Goal: Information Seeking & Learning: Check status

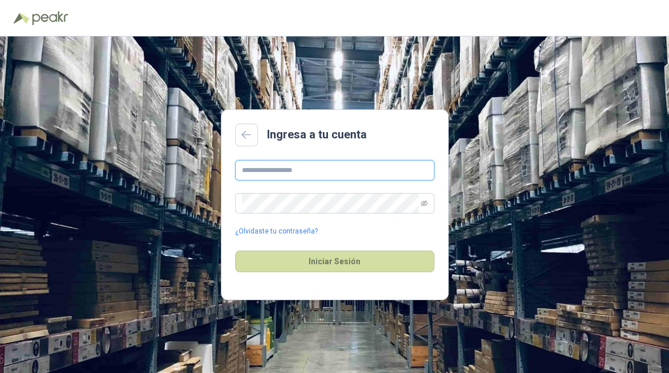
click at [337, 171] on input "text" at bounding box center [334, 170] width 199 height 20
type input "*"
type input "**********"
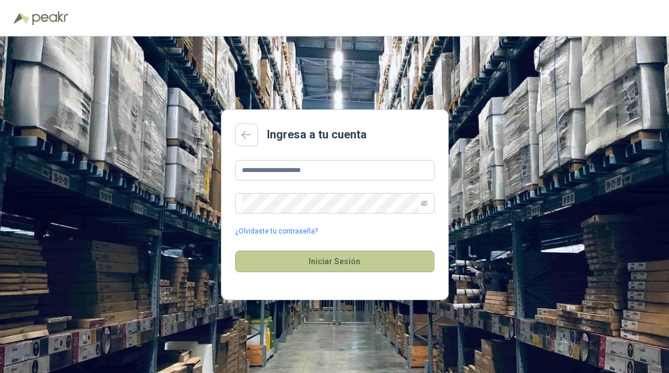
click at [349, 256] on button "Iniciar Sesión" at bounding box center [334, 261] width 199 height 22
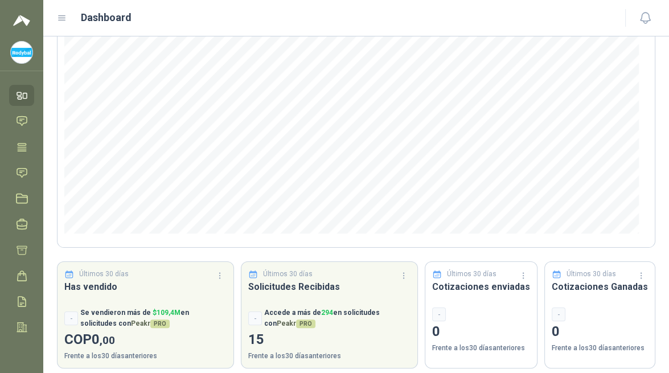
scroll to position [139, 0]
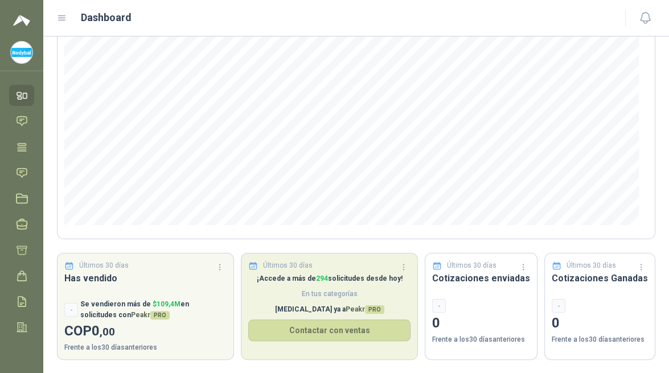
click at [275, 294] on span "En tus categorías" at bounding box center [329, 294] width 162 height 11
click at [283, 330] on button "Contactar con ventas" at bounding box center [329, 330] width 162 height 22
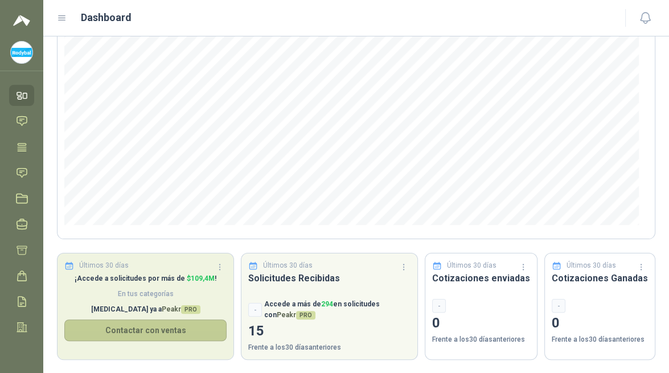
click at [192, 332] on button "Contactar con ventas" at bounding box center [145, 330] width 162 height 22
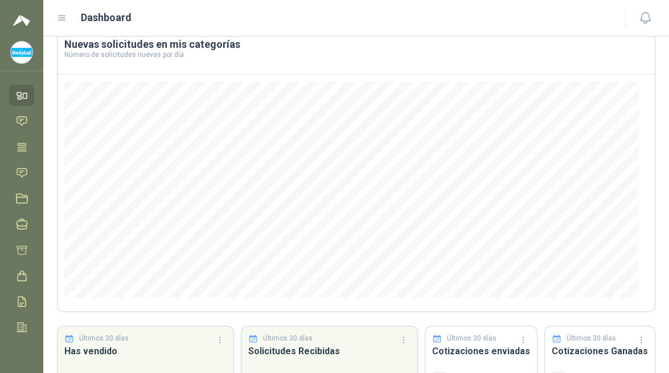
scroll to position [0, 0]
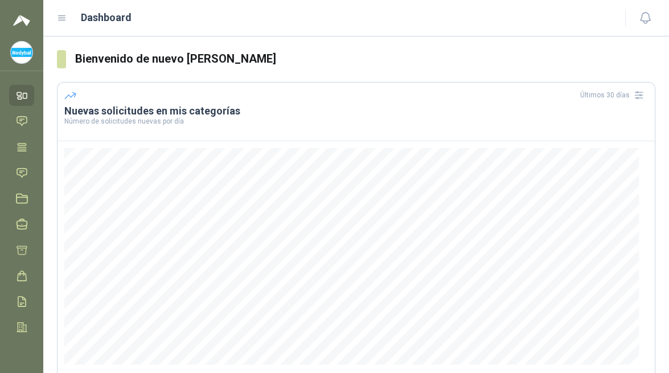
click at [152, 112] on h3 "Nuevas solicitudes en mis categorías" at bounding box center [355, 111] width 583 height 14
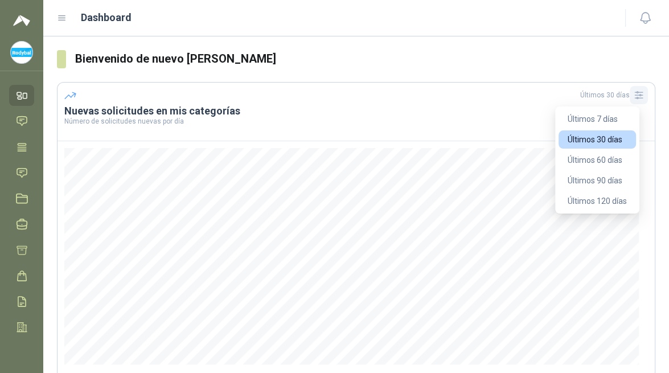
click at [633, 97] on icon "button" at bounding box center [638, 94] width 11 height 11
click at [596, 122] on button "Últimos 7 días" at bounding box center [596, 119] width 77 height 18
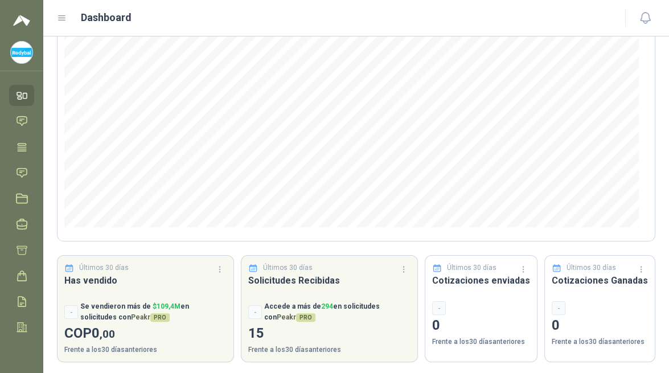
scroll to position [139, 0]
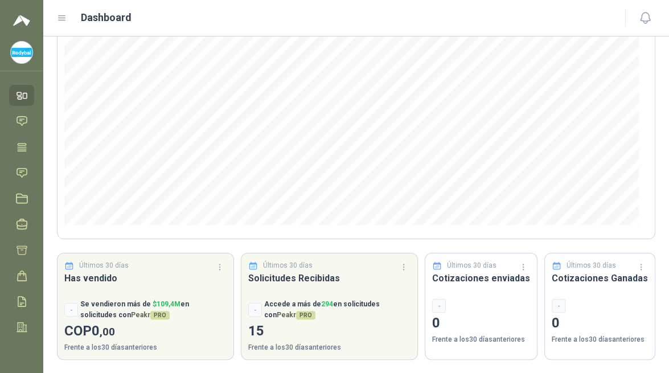
click at [17, 54] on img at bounding box center [22, 53] width 22 height 22
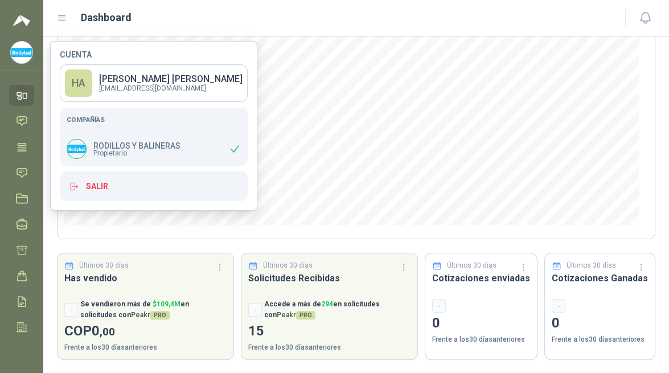
click at [17, 54] on img at bounding box center [22, 53] width 22 height 22
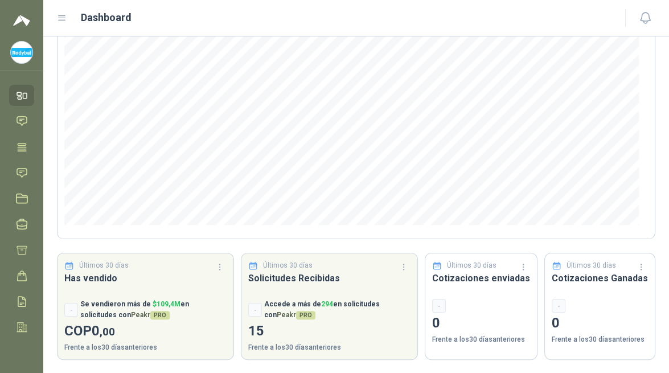
click at [17, 54] on img at bounding box center [22, 53] width 22 height 22
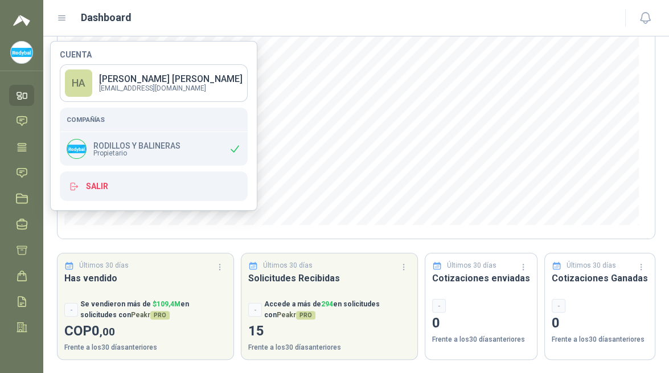
click at [123, 150] on span "Propietario" at bounding box center [136, 153] width 87 height 7
click at [23, 96] on icon at bounding box center [22, 95] width 12 height 12
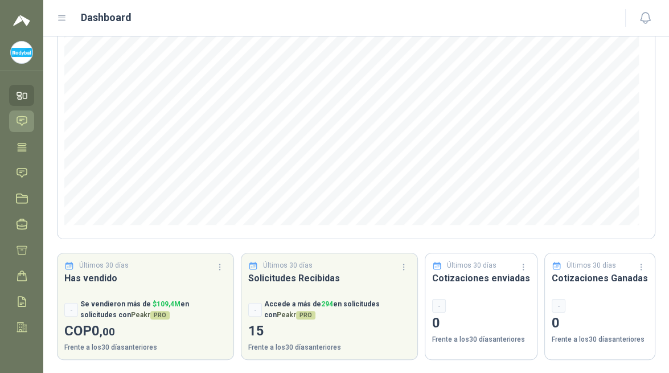
click at [22, 118] on icon at bounding box center [22, 121] width 12 height 12
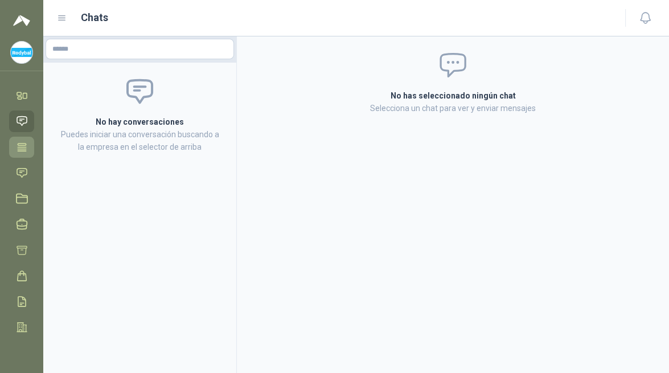
click at [19, 146] on icon at bounding box center [22, 146] width 9 height 7
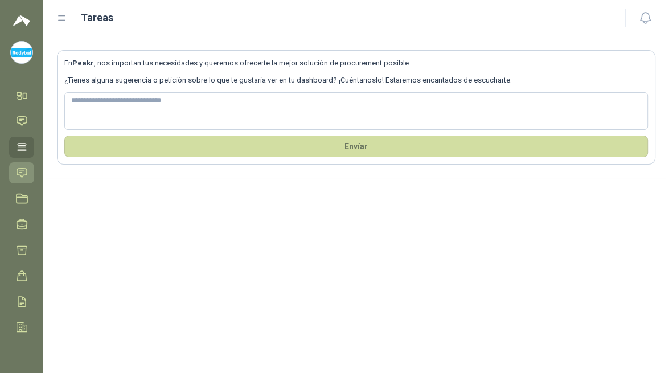
click at [22, 171] on icon at bounding box center [22, 173] width 12 height 12
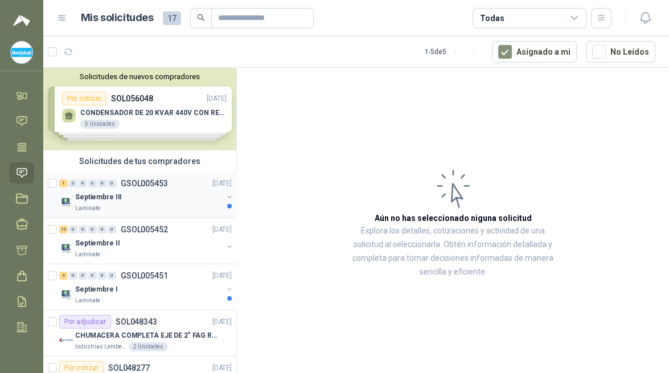
click at [138, 184] on p "GSOL005453" at bounding box center [144, 183] width 47 height 8
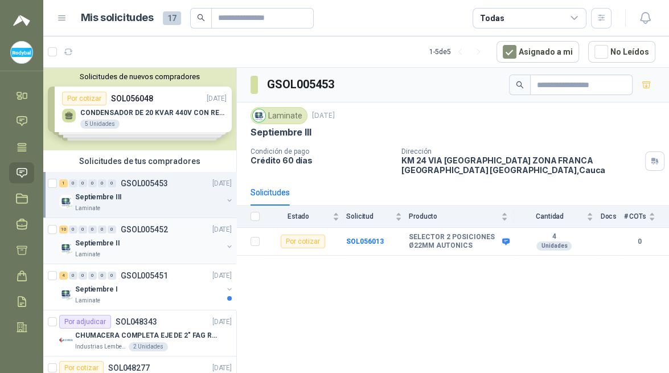
click at [141, 231] on p "GSOL005452" at bounding box center [144, 229] width 47 height 8
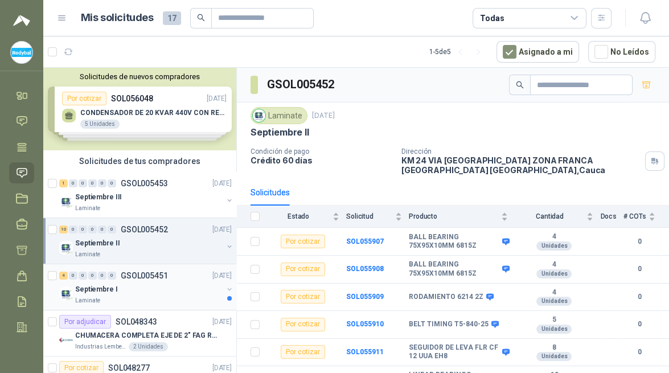
click at [114, 280] on div "4 0 0 0 0 0 GSOL005451 15/09/25" at bounding box center [146, 276] width 175 height 14
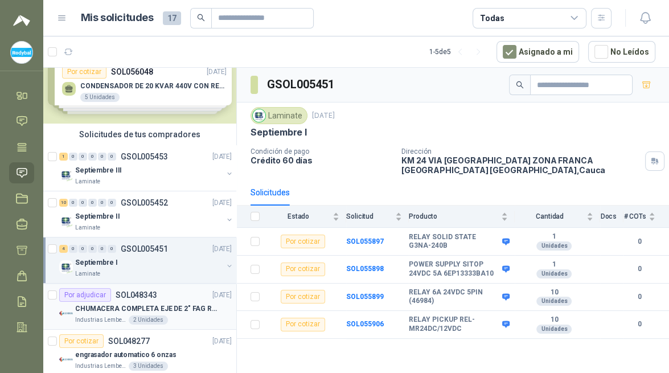
scroll to position [40, 0]
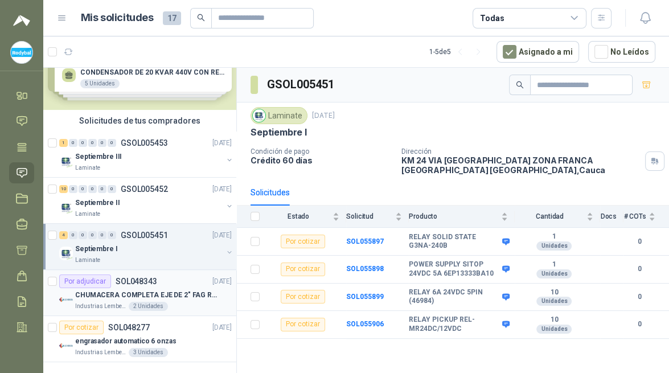
click at [145, 290] on p "CHUMACERA COMPLETA EJE DE 2" FAG REF: UCF211-32" at bounding box center [146, 295] width 142 height 11
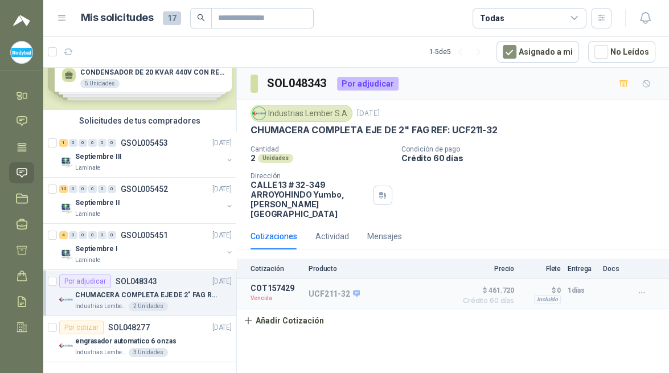
click at [146, 290] on p "CHUMACERA COMPLETA EJE DE 2" FAG REF: UCF211-32" at bounding box center [146, 295] width 142 height 11
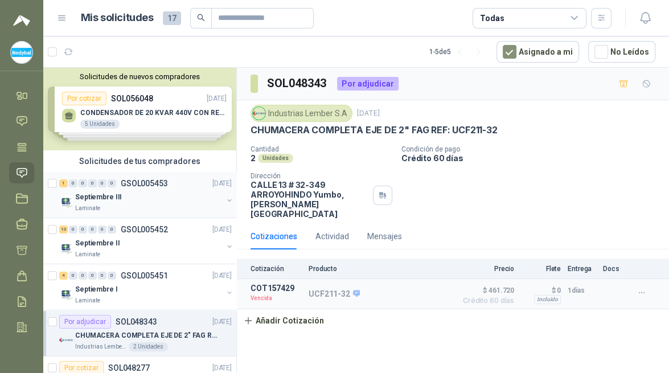
click at [111, 194] on p "Septiembre III" at bounding box center [98, 197] width 47 height 11
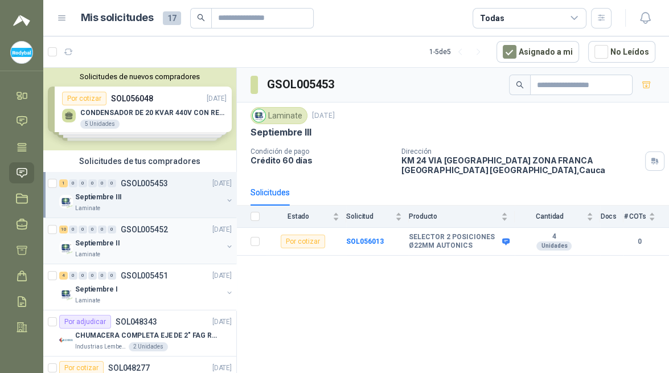
click at [116, 241] on div "Septiembre II" at bounding box center [148, 243] width 147 height 14
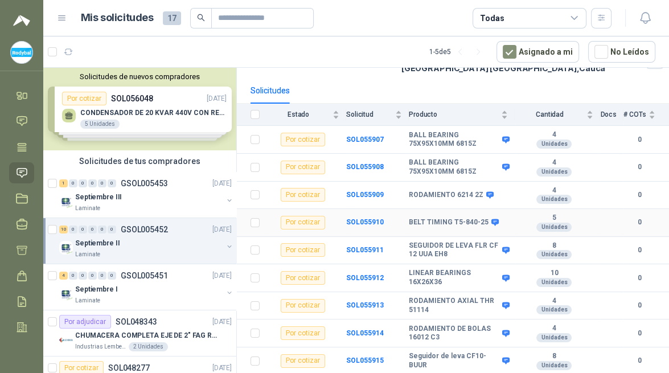
scroll to position [127, 0]
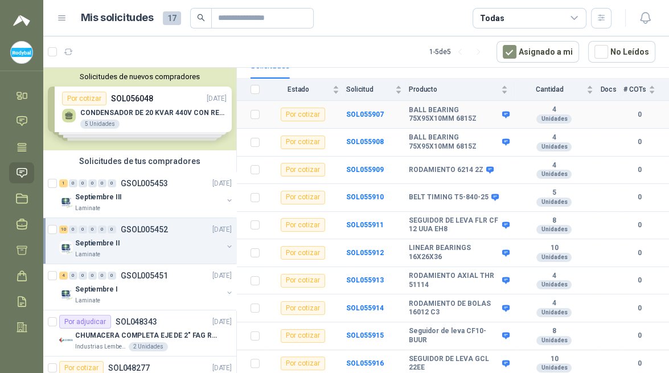
click at [642, 113] on b "0" at bounding box center [639, 114] width 32 height 11
click at [644, 93] on div "# COTs" at bounding box center [639, 89] width 32 height 11
click at [632, 113] on b "0" at bounding box center [639, 114] width 32 height 11
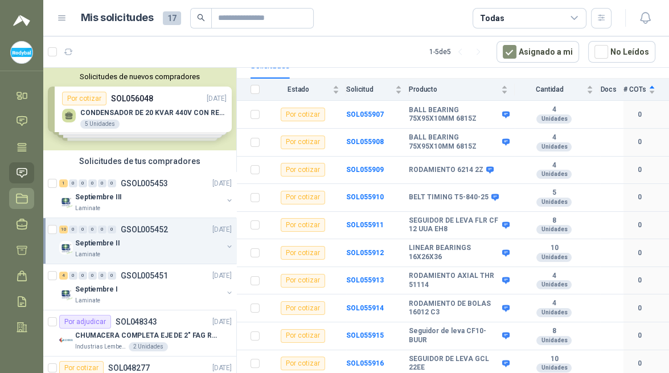
click at [20, 199] on icon at bounding box center [22, 198] width 12 height 12
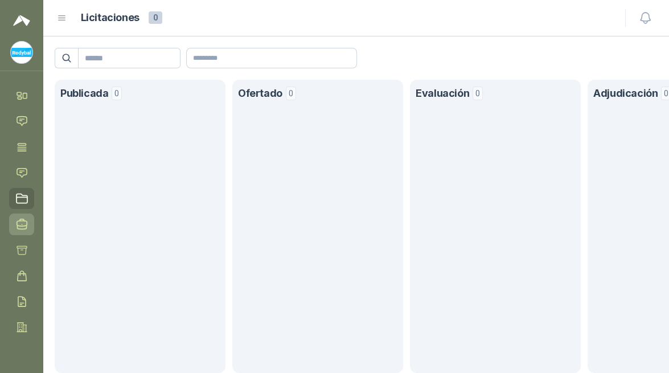
click at [22, 226] on icon at bounding box center [22, 224] width 10 height 10
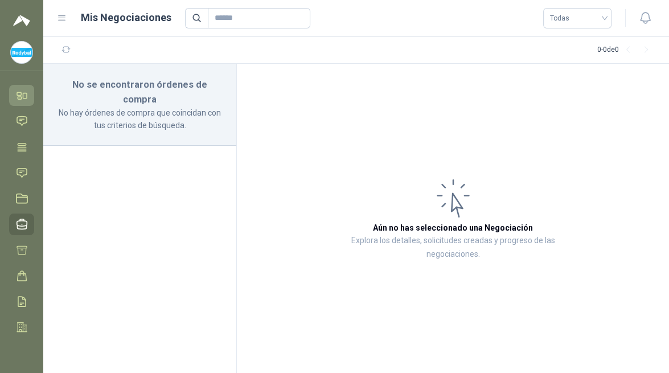
click at [24, 96] on icon at bounding box center [22, 95] width 12 height 12
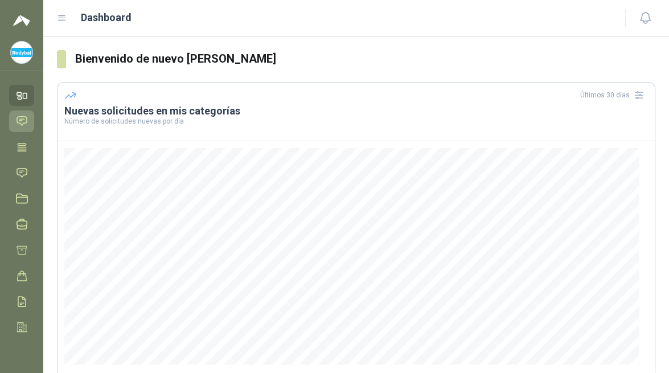
click at [19, 116] on icon at bounding box center [22, 121] width 12 height 12
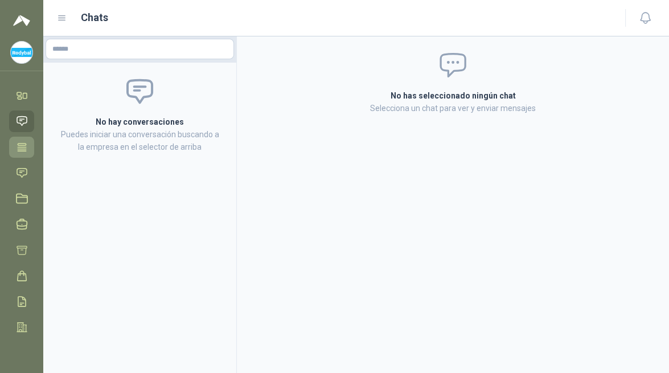
click at [22, 147] on icon at bounding box center [22, 146] width 9 height 7
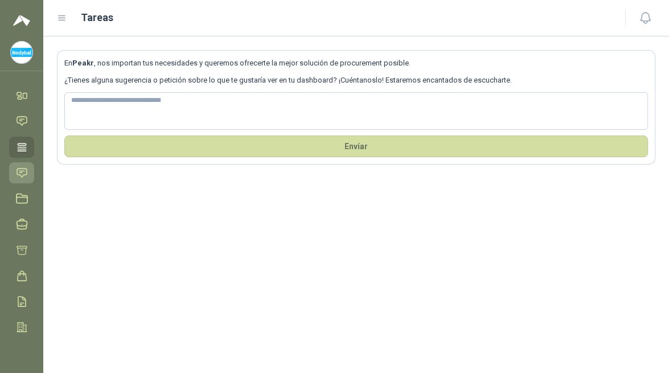
click at [23, 167] on icon at bounding box center [22, 173] width 12 height 12
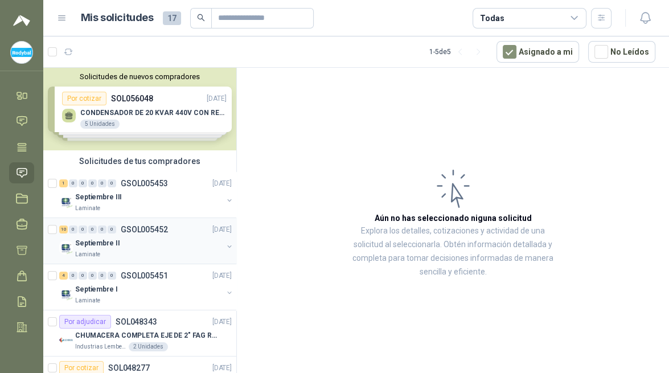
click at [121, 230] on p "GSOL005452" at bounding box center [144, 229] width 47 height 8
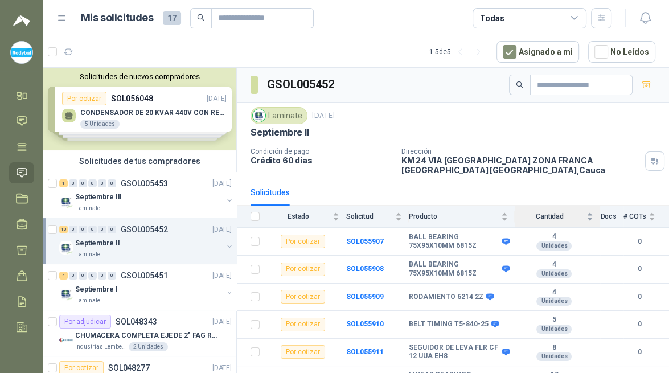
click at [582, 212] on div "Cantidad" at bounding box center [554, 216] width 79 height 11
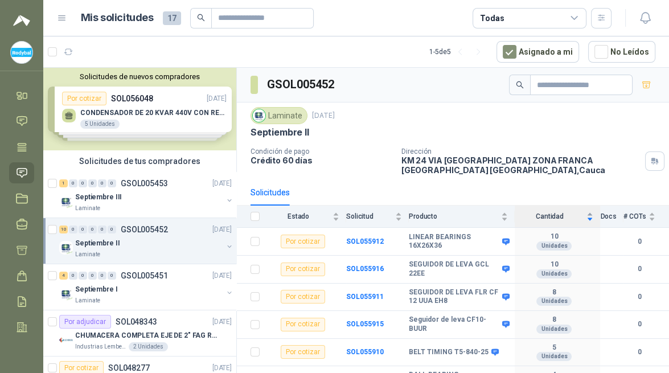
click at [582, 212] on div "Cantidad" at bounding box center [554, 216] width 79 height 11
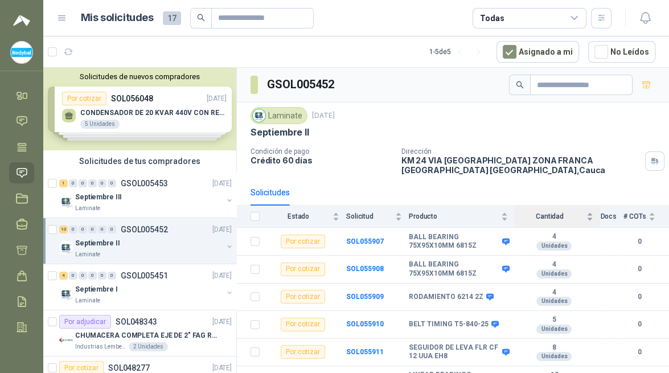
click at [582, 212] on div "Cantidad" at bounding box center [554, 216] width 79 height 11
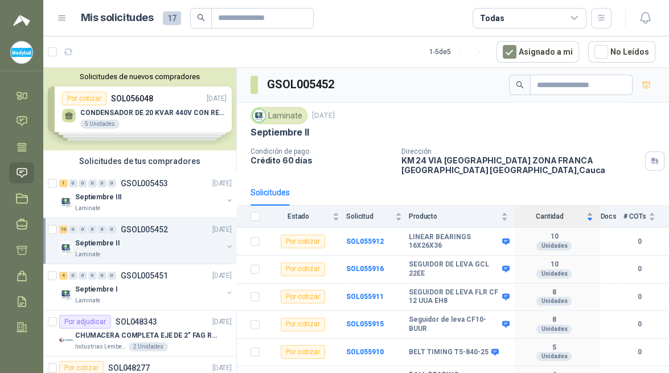
click at [582, 212] on div "Cantidad" at bounding box center [554, 216] width 79 height 11
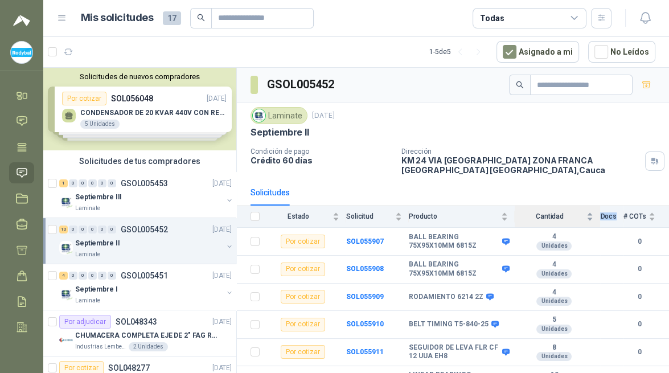
click at [582, 212] on div "Cantidad" at bounding box center [554, 216] width 79 height 11
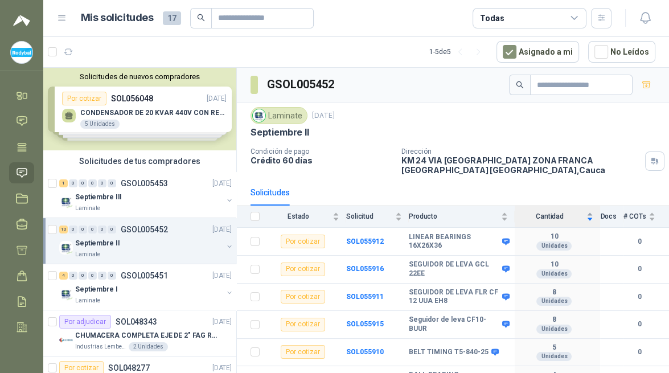
click at [582, 212] on div "Cantidad" at bounding box center [554, 216] width 79 height 11
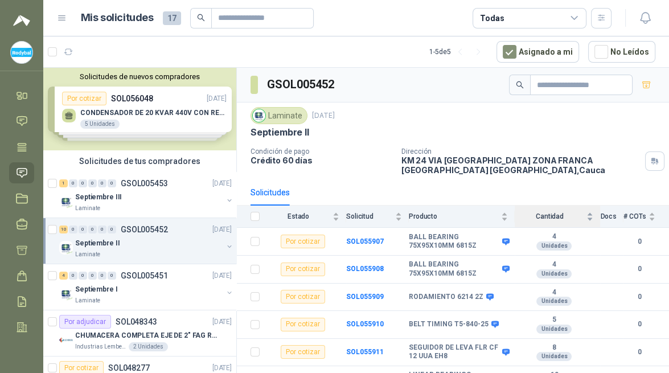
click at [582, 212] on div "Cantidad" at bounding box center [554, 216] width 79 height 11
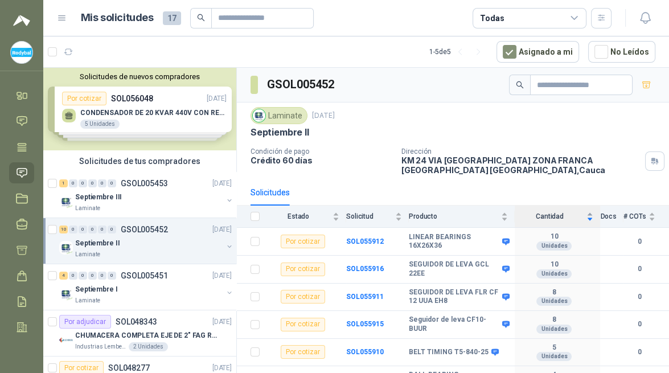
click at [582, 212] on div "Cantidad" at bounding box center [554, 216] width 79 height 11
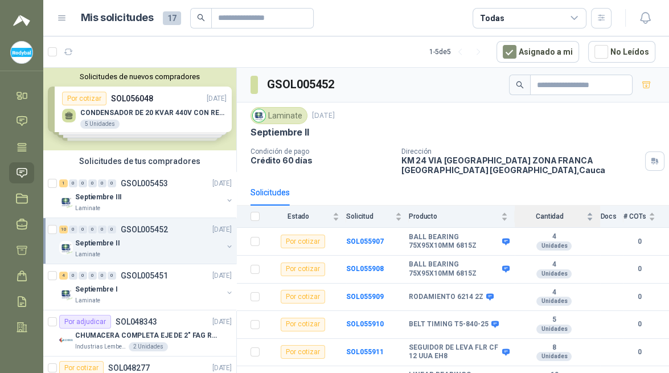
click at [582, 212] on div "Cantidad" at bounding box center [554, 216] width 79 height 11
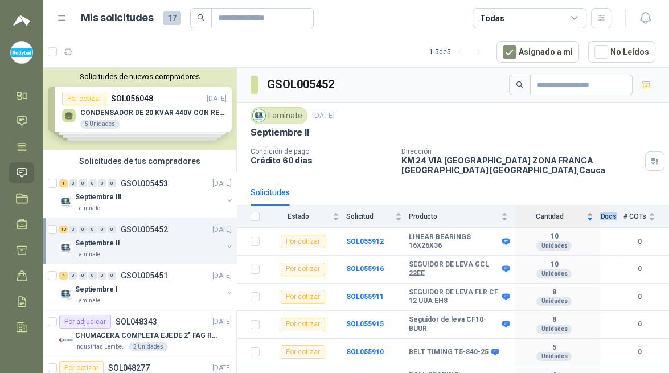
click at [582, 212] on div "Cantidad" at bounding box center [554, 216] width 79 height 11
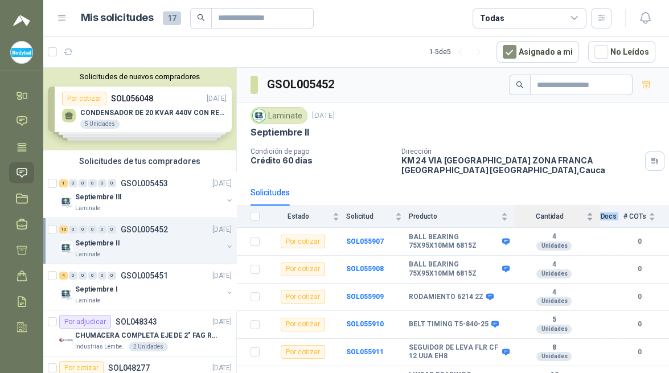
click at [582, 212] on div "Cantidad" at bounding box center [554, 216] width 79 height 11
click at [581, 219] on div "Cantidad" at bounding box center [554, 216] width 79 height 11
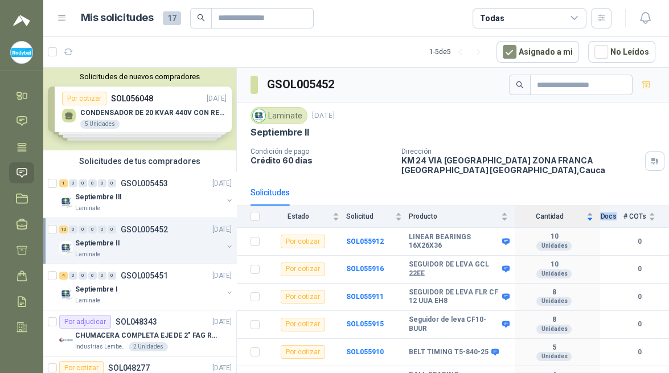
click at [581, 218] on div "Cantidad" at bounding box center [554, 216] width 79 height 11
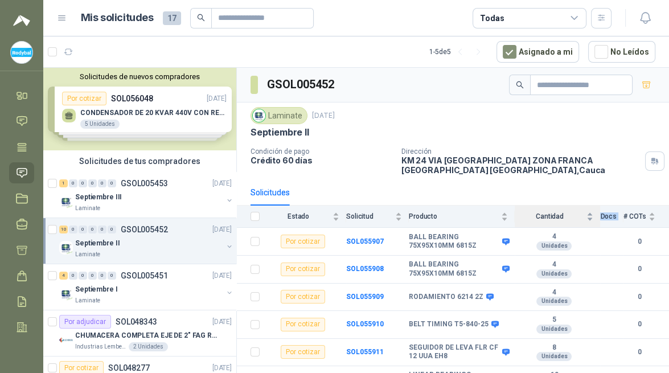
click at [581, 218] on div "Cantidad" at bounding box center [554, 216] width 79 height 11
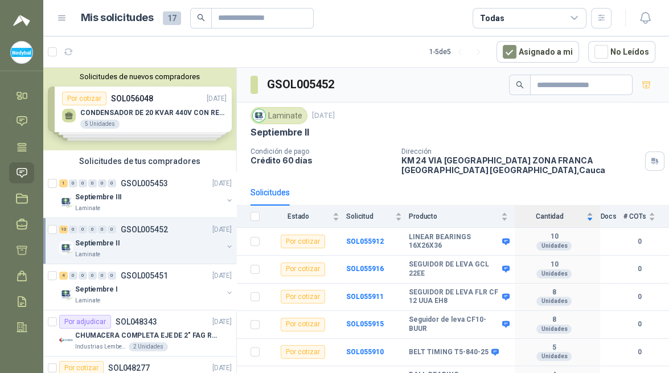
click at [581, 218] on div "Cantidad" at bounding box center [554, 216] width 79 height 11
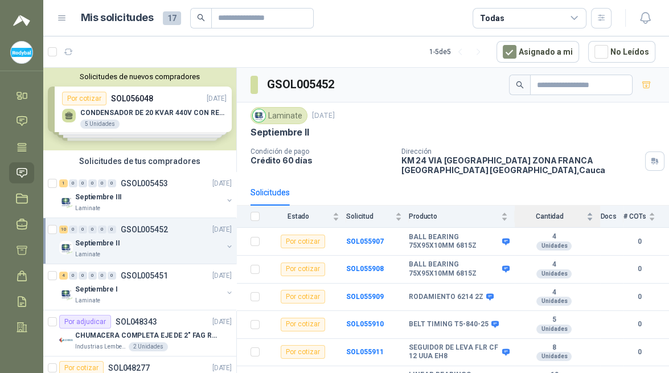
click at [581, 218] on div "Cantidad" at bounding box center [554, 216] width 79 height 11
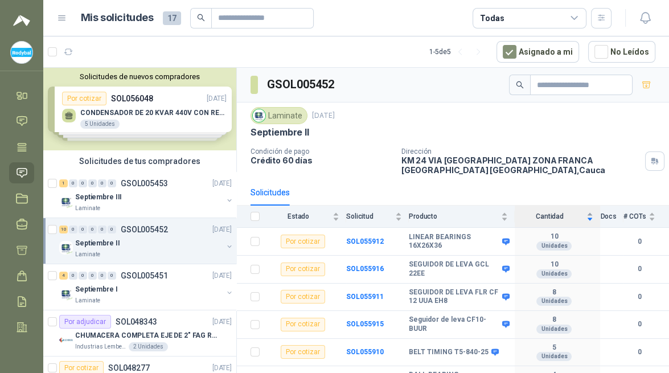
click at [581, 218] on div "Cantidad" at bounding box center [554, 216] width 79 height 11
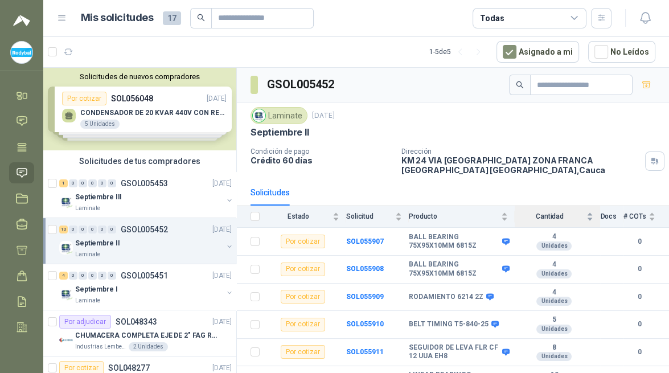
click at [581, 218] on div "Cantidad" at bounding box center [554, 216] width 79 height 11
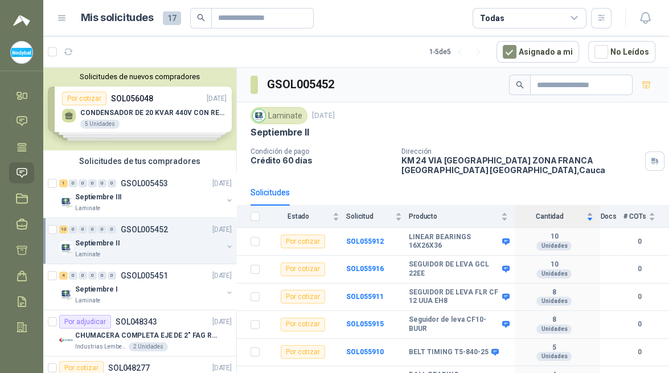
click at [581, 218] on div "Cantidad" at bounding box center [554, 216] width 79 height 11
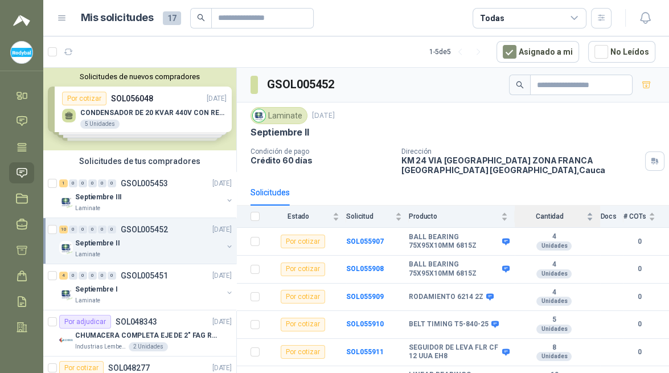
click at [580, 217] on div "Cantidad" at bounding box center [554, 216] width 79 height 11
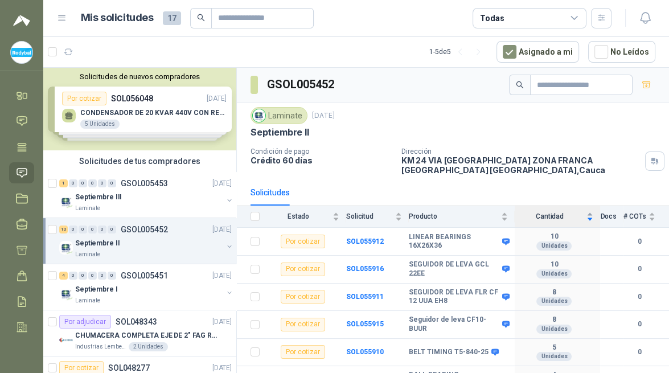
click at [580, 217] on div "Cantidad" at bounding box center [554, 216] width 79 height 11
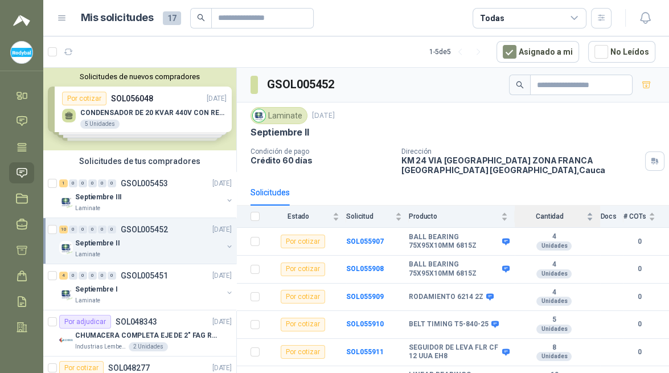
click at [580, 217] on div "Cantidad" at bounding box center [554, 216] width 79 height 11
click at [580, 213] on div "Cantidad" at bounding box center [554, 216] width 79 height 11
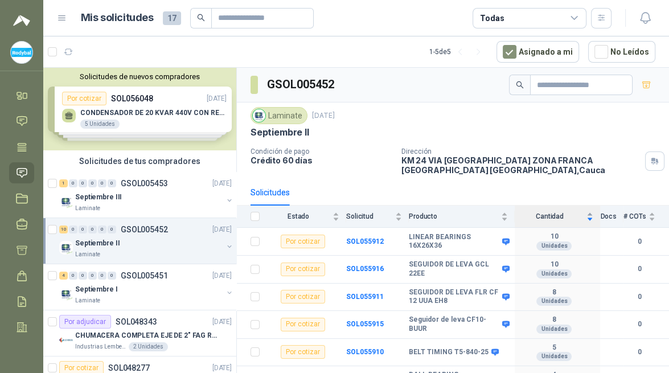
click at [580, 213] on div "Cantidad" at bounding box center [554, 216] width 79 height 11
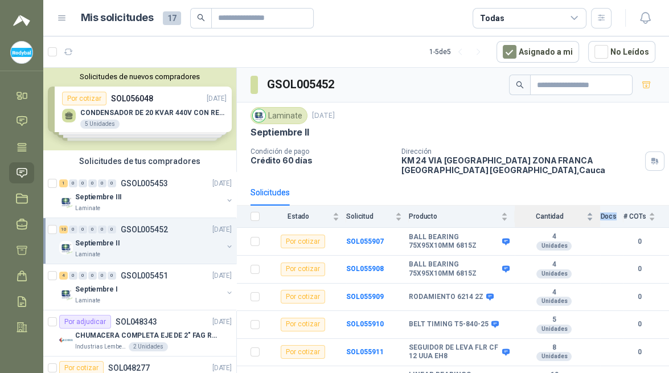
click at [580, 213] on div "Cantidad" at bounding box center [554, 216] width 79 height 11
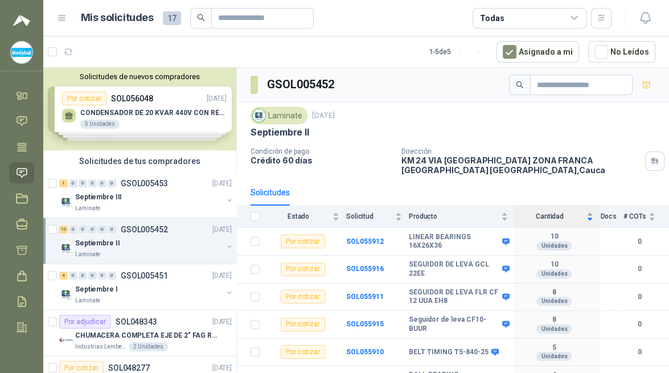
click at [580, 213] on div "Cantidad" at bounding box center [554, 216] width 79 height 11
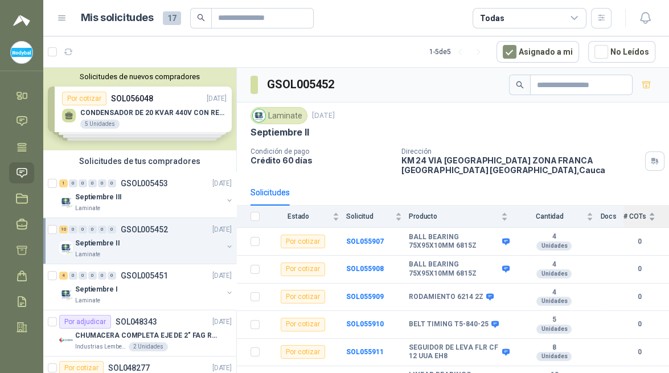
click at [643, 213] on div "# COTs" at bounding box center [639, 216] width 32 height 11
click at [640, 219] on div "# COTs" at bounding box center [639, 216] width 32 height 11
click at [630, 243] on b "0" at bounding box center [639, 241] width 32 height 11
click at [377, 241] on b "SOL055907" at bounding box center [365, 241] width 38 height 8
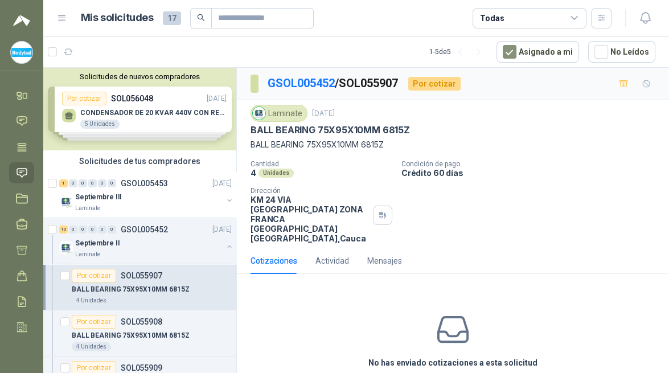
drag, startPoint x: 539, startPoint y: 231, endPoint x: 542, endPoint y: 216, distance: 14.6
click at [539, 248] on div "Cotizaciones Actividad Mensajes" at bounding box center [452, 261] width 405 height 26
click at [399, 144] on p "BALL BEARING 75X95X10MM 6815Z" at bounding box center [452, 144] width 405 height 13
click at [310, 166] on p "Cantidad" at bounding box center [321, 164] width 142 height 8
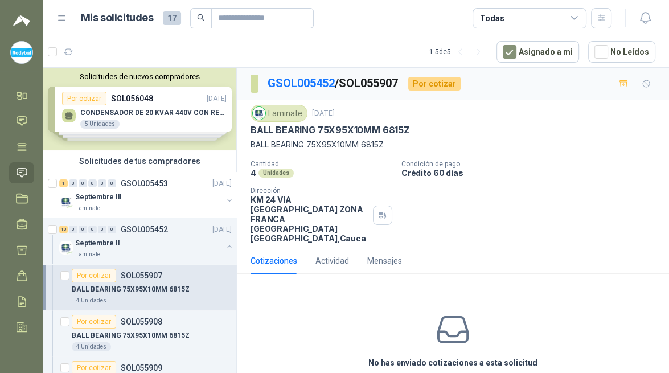
click at [472, 180] on div "Cantidad 4 Unidades Condición de pago Crédito 60 días Dirección KM 24 VIA CALI …" at bounding box center [452, 201] width 405 height 83
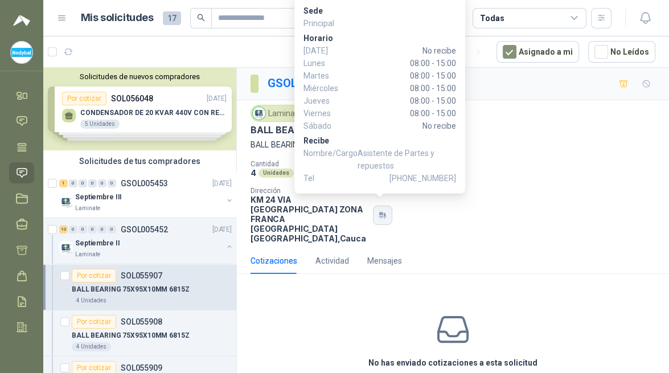
click at [380, 217] on icon "button" at bounding box center [380, 217] width 1 height 1
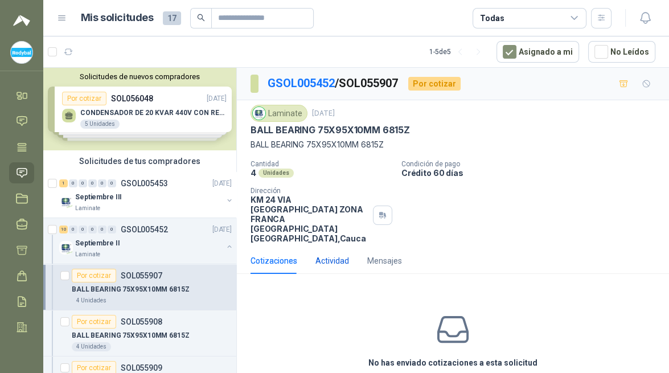
click at [344, 254] on div "Actividad" at bounding box center [332, 260] width 34 height 13
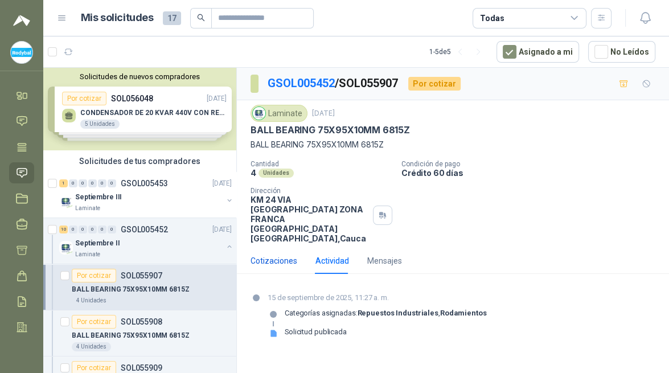
click at [275, 254] on div "Cotizaciones" at bounding box center [273, 260] width 47 height 13
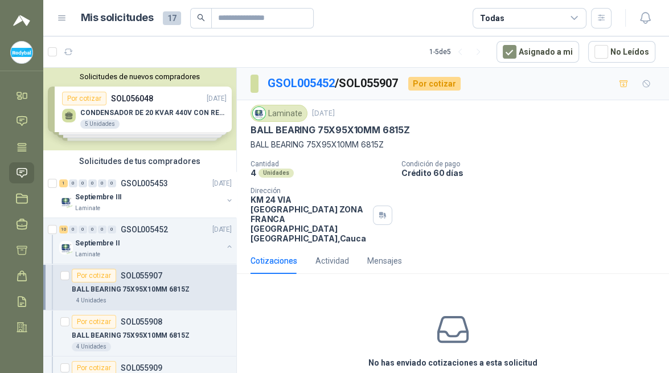
click at [272, 254] on div "Cotizaciones" at bounding box center [273, 260] width 47 height 13
click at [326, 254] on div "Actividad" at bounding box center [332, 260] width 34 height 13
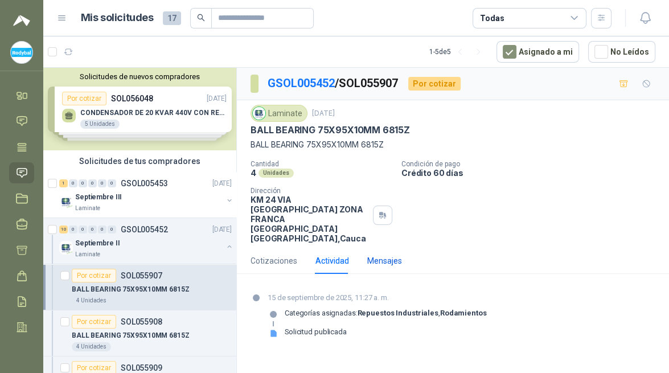
click at [372, 254] on div "Mensajes" at bounding box center [384, 260] width 35 height 13
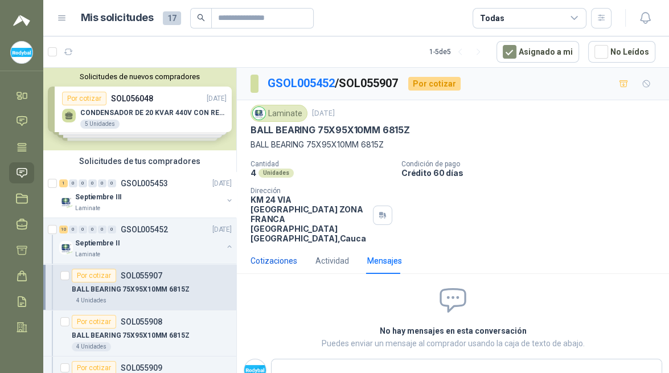
click at [281, 254] on div "Cotizaciones" at bounding box center [273, 260] width 47 height 13
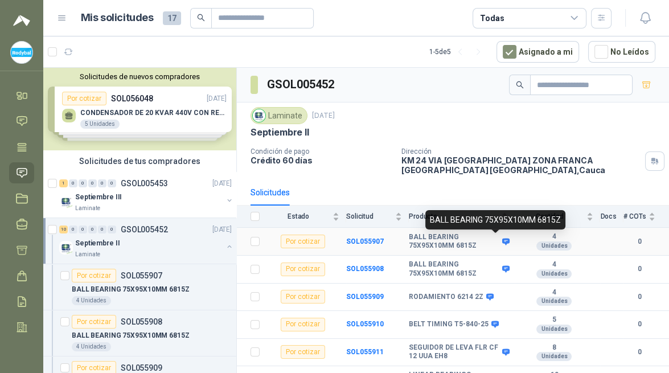
click at [502, 242] on icon at bounding box center [505, 241] width 7 height 7
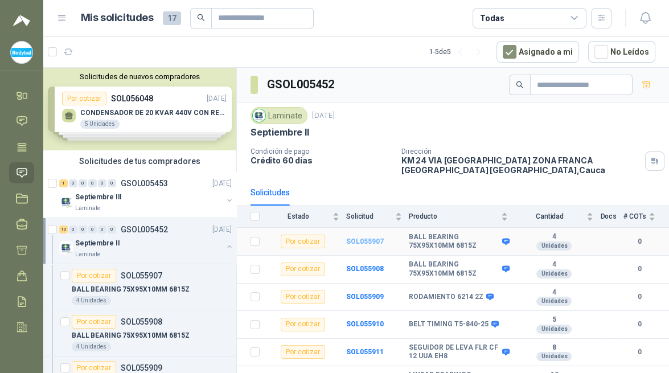
click at [361, 243] on b "SOL055907" at bounding box center [365, 241] width 38 height 8
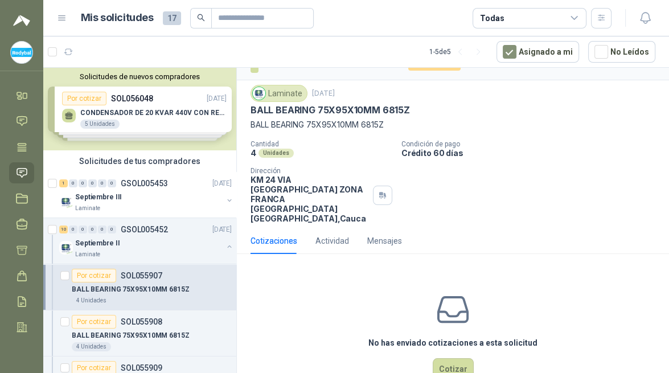
scroll to position [32, 0]
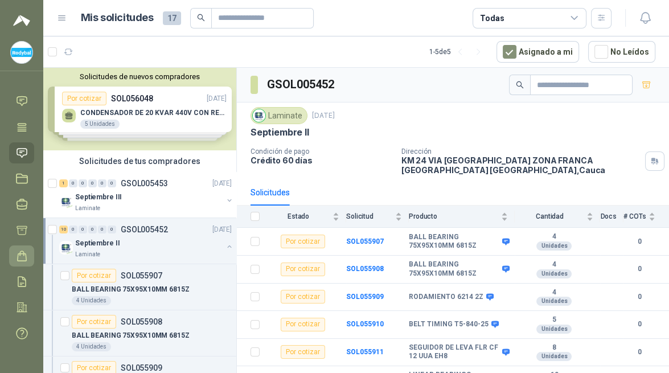
scroll to position [22, 0]
click at [24, 307] on icon at bounding box center [22, 305] width 10 height 9
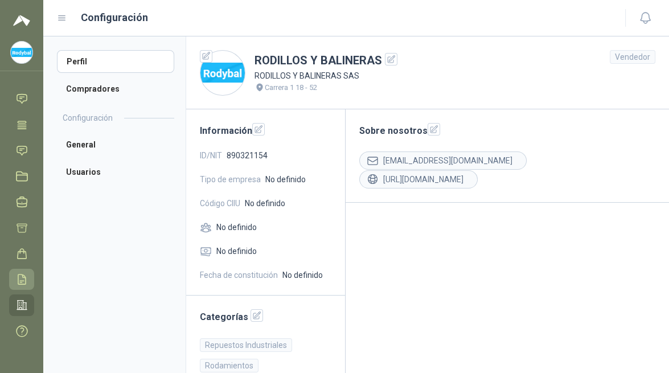
click at [17, 282] on icon at bounding box center [22, 279] width 12 height 12
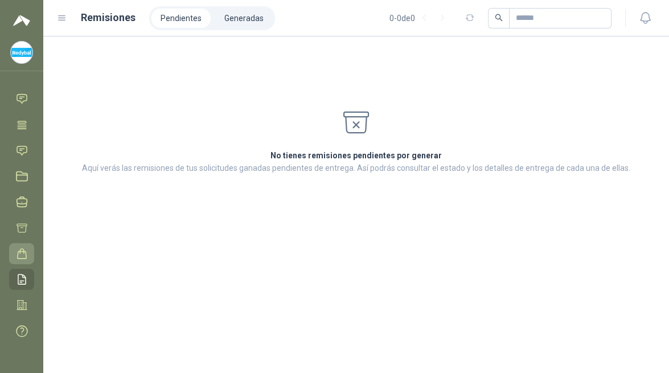
click at [22, 249] on icon at bounding box center [22, 254] width 9 height 10
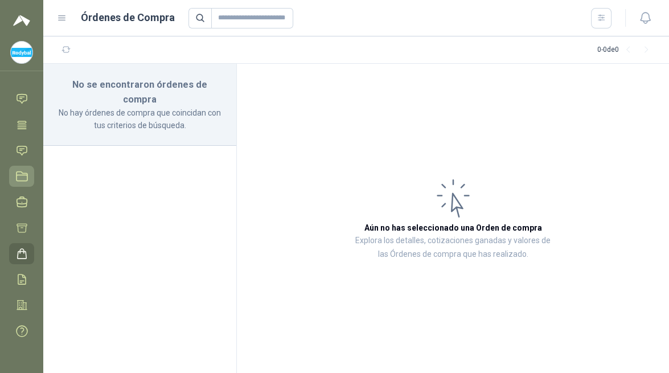
click at [24, 176] on icon at bounding box center [22, 176] width 12 height 12
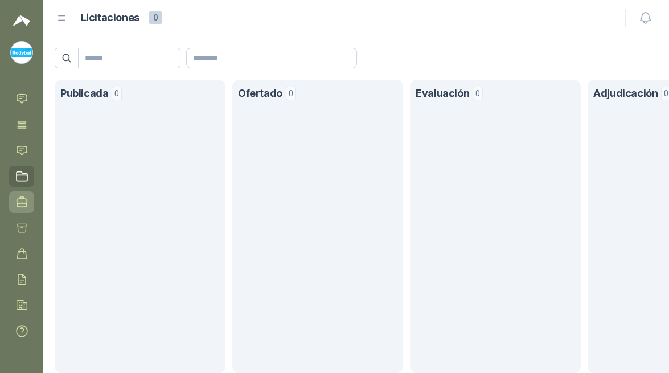
click at [20, 204] on icon at bounding box center [22, 202] width 12 height 12
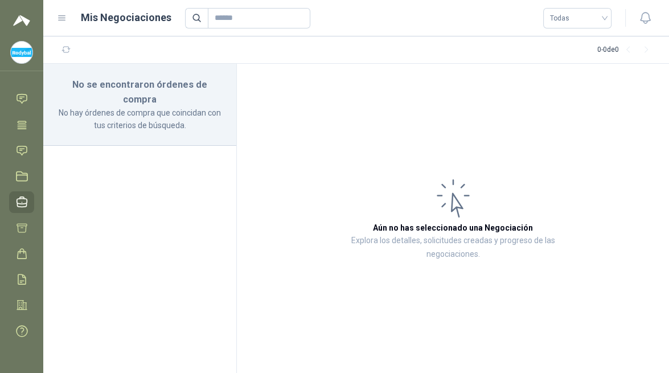
click at [20, 203] on icon at bounding box center [22, 202] width 12 height 12
click at [22, 224] on icon at bounding box center [22, 228] width 10 height 9
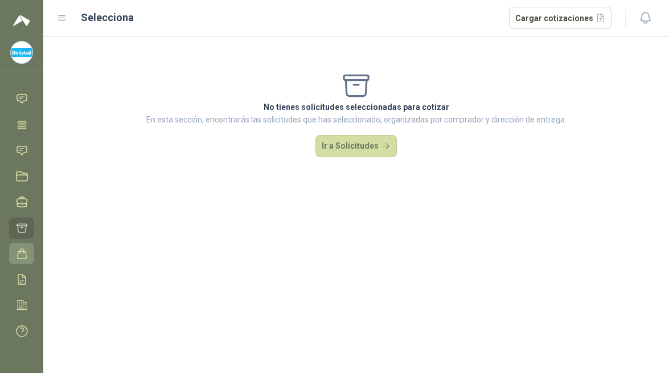
click at [23, 254] on icon at bounding box center [22, 254] width 12 height 12
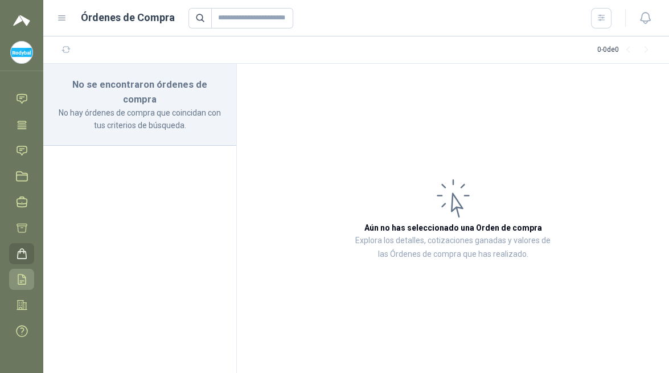
click at [22, 278] on icon at bounding box center [22, 279] width 12 height 12
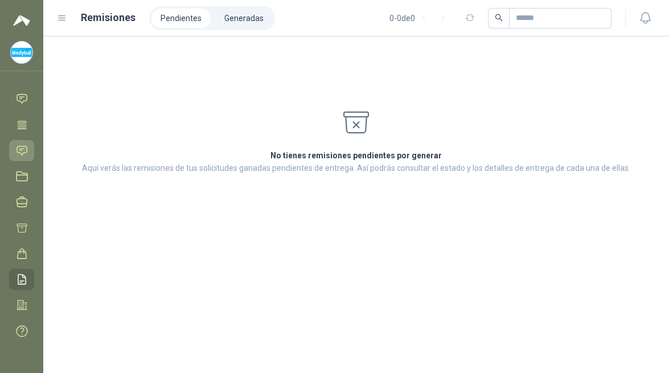
click at [21, 151] on icon at bounding box center [22, 151] width 12 height 12
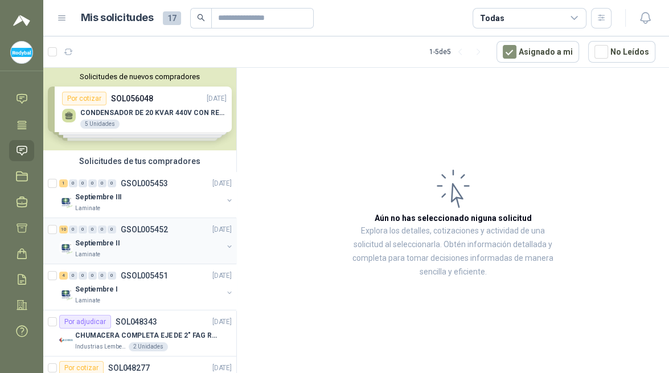
click at [136, 229] on p "GSOL005452" at bounding box center [144, 229] width 47 height 8
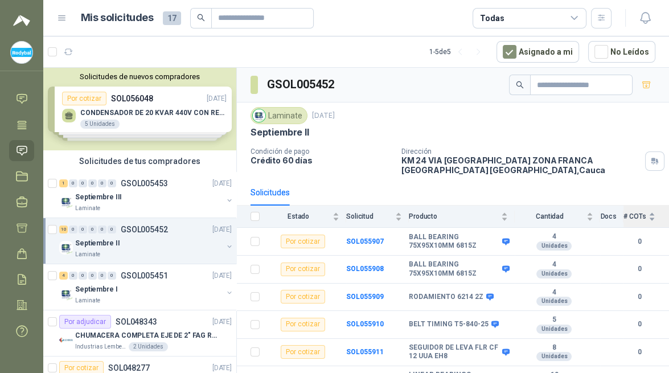
click at [626, 219] on span "# COTs" at bounding box center [634, 216] width 23 height 8
click at [360, 241] on b "SOL055907" at bounding box center [365, 241] width 38 height 8
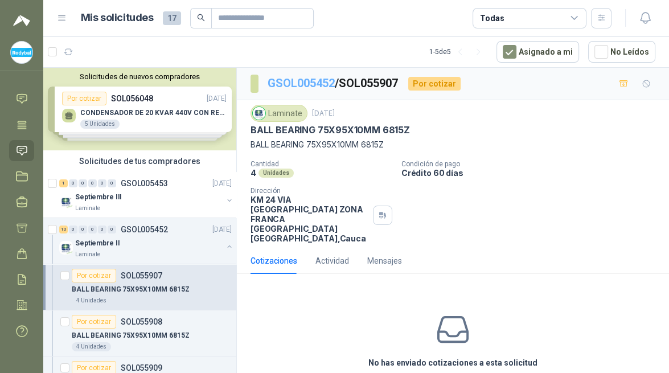
click at [301, 85] on link "GSOL005452" at bounding box center [301, 83] width 67 height 14
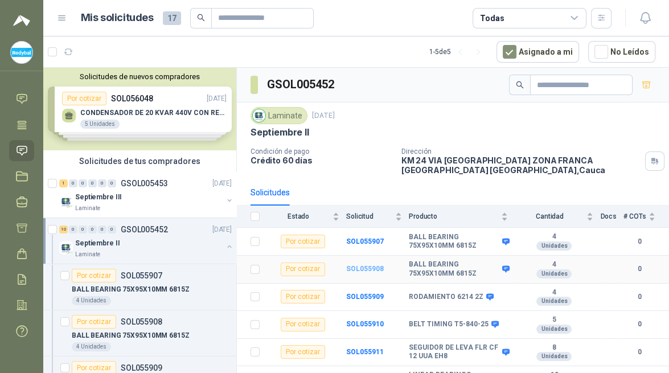
click at [375, 268] on b "SOL055908" at bounding box center [365, 269] width 38 height 8
